Goal: Consume media (video, audio)

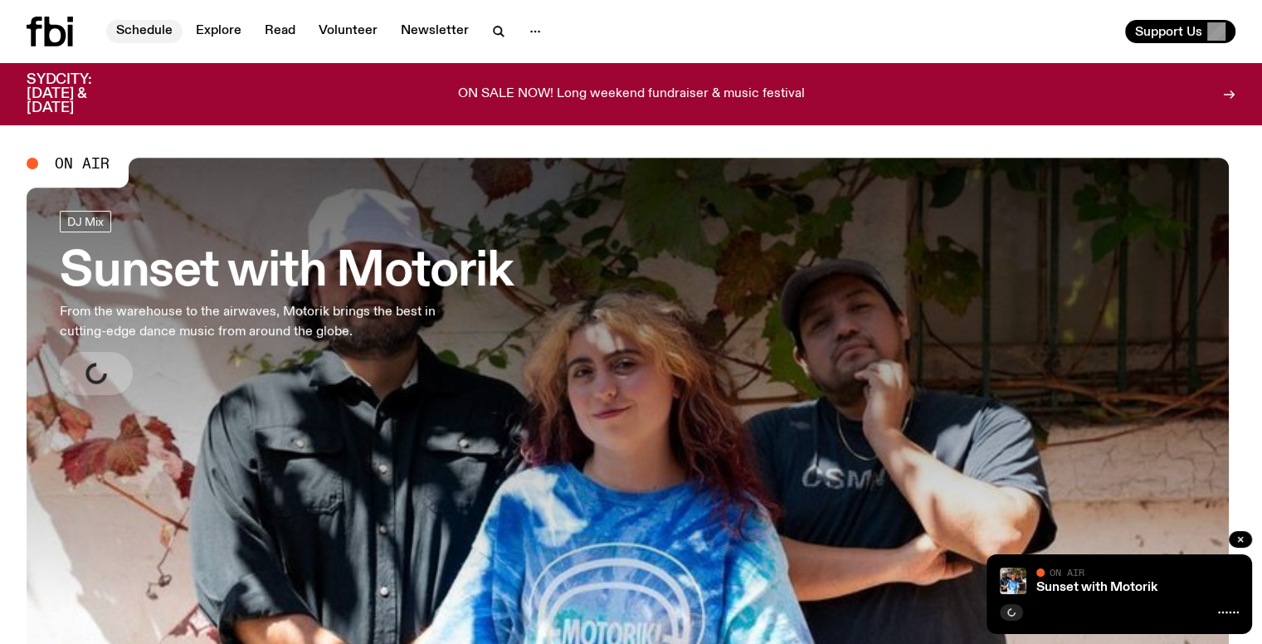
drag, startPoint x: 0, startPoint y: 0, endPoint x: 161, endPoint y: 29, distance: 163.6
click at [161, 29] on link "Schedule" at bounding box center [144, 31] width 76 height 23
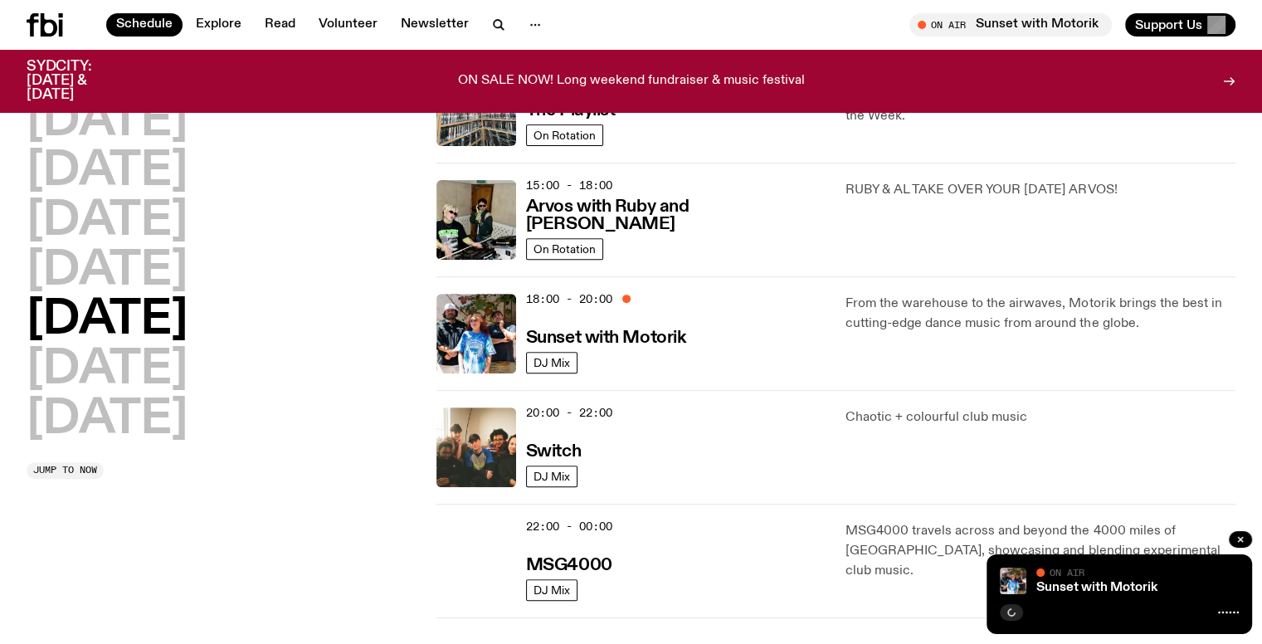
scroll to position [549, 0]
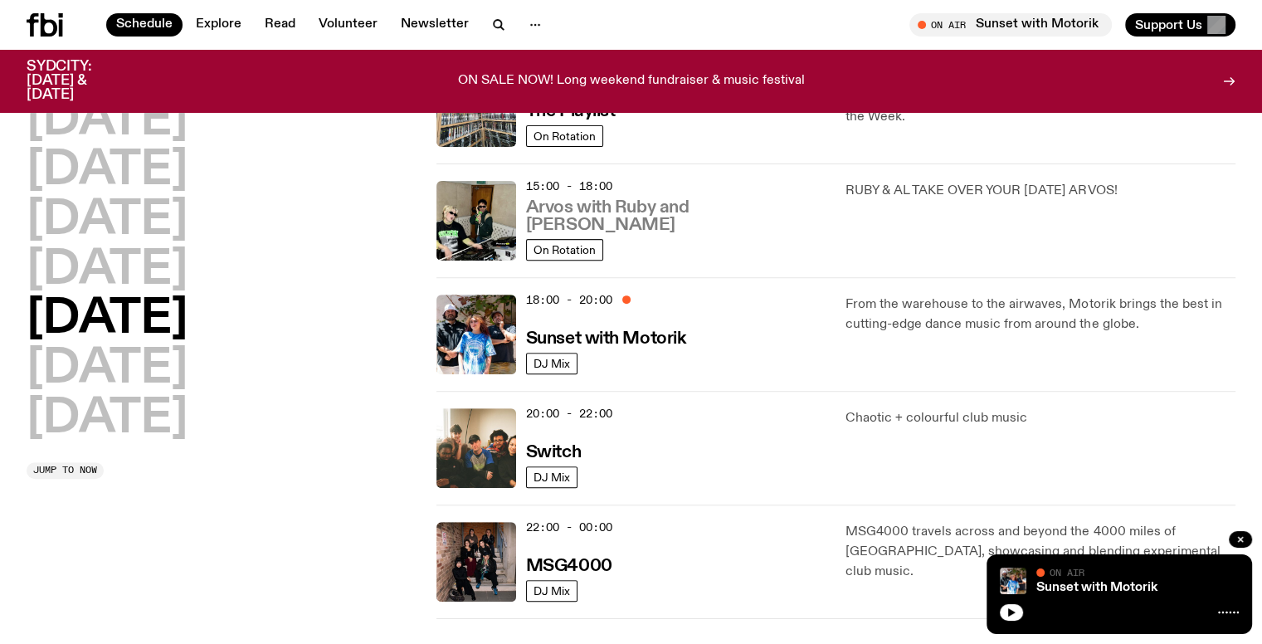
click at [669, 223] on h3 "Arvos with Ruby and [PERSON_NAME]" at bounding box center [676, 216] width 300 height 35
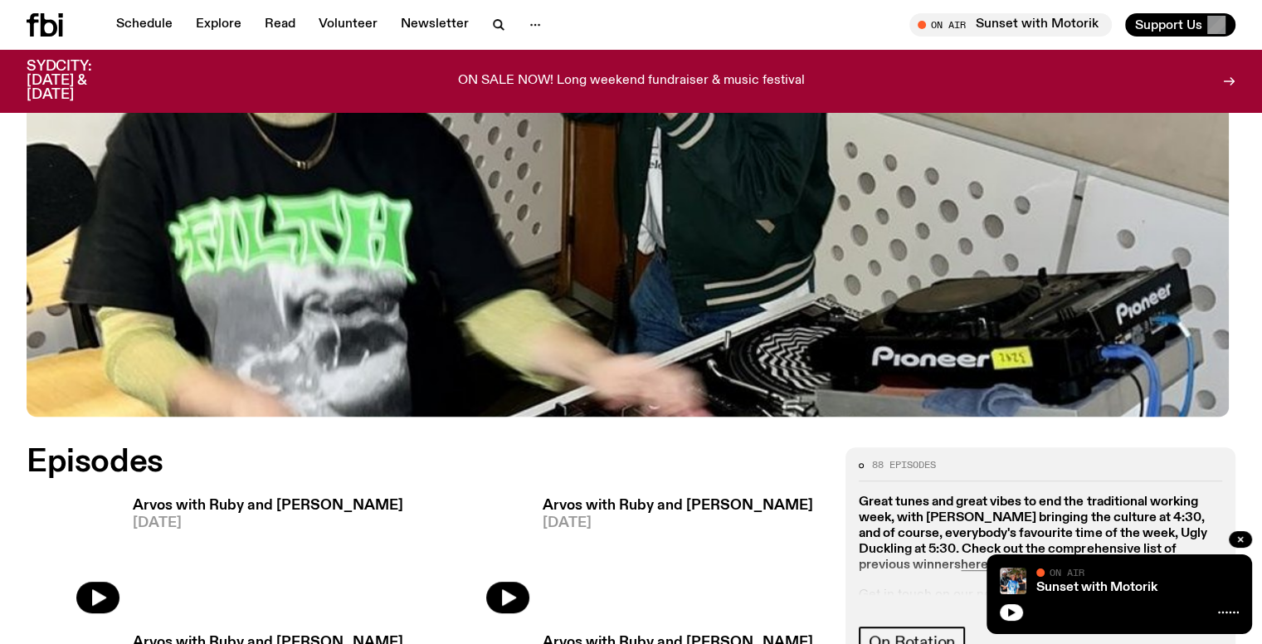
scroll to position [598, 0]
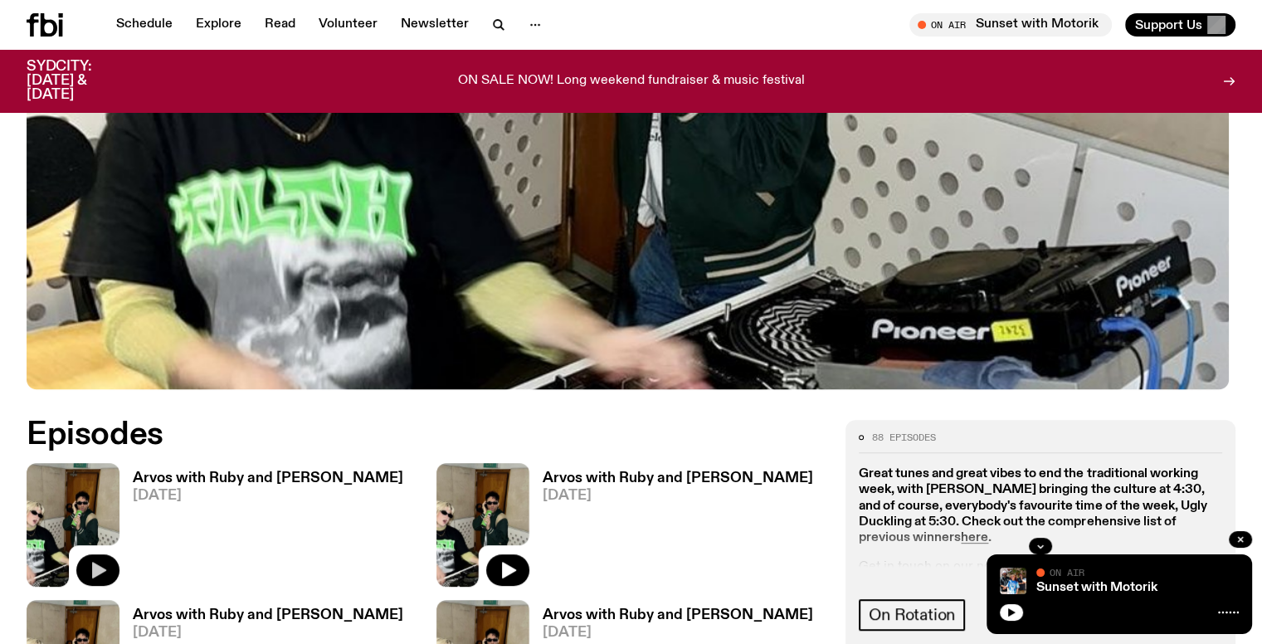
click at [108, 560] on icon "button" at bounding box center [98, 570] width 20 height 20
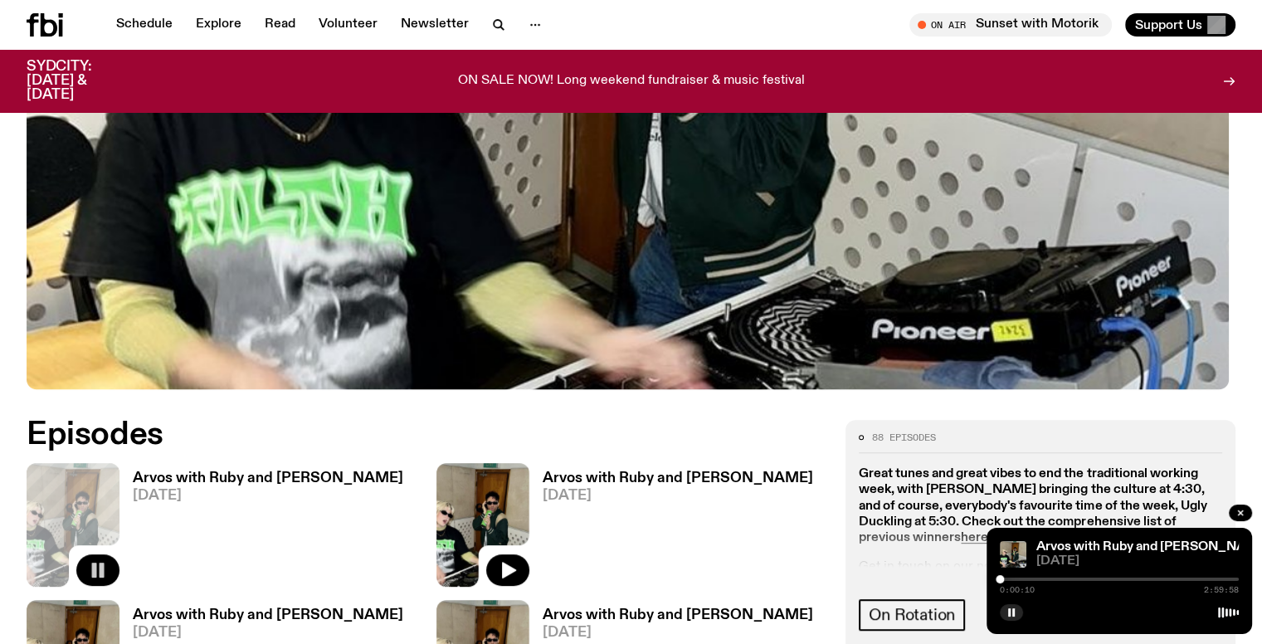
click at [1146, 579] on div at bounding box center [1119, 579] width 239 height 3
click at [1174, 579] on div at bounding box center [1119, 579] width 239 height 3
click at [1192, 579] on div at bounding box center [1119, 579] width 239 height 3
click at [1196, 579] on div at bounding box center [1119, 579] width 239 height 3
click at [1202, 578] on div at bounding box center [1119, 579] width 239 height 3
